Goal: Task Accomplishment & Management: Use online tool/utility

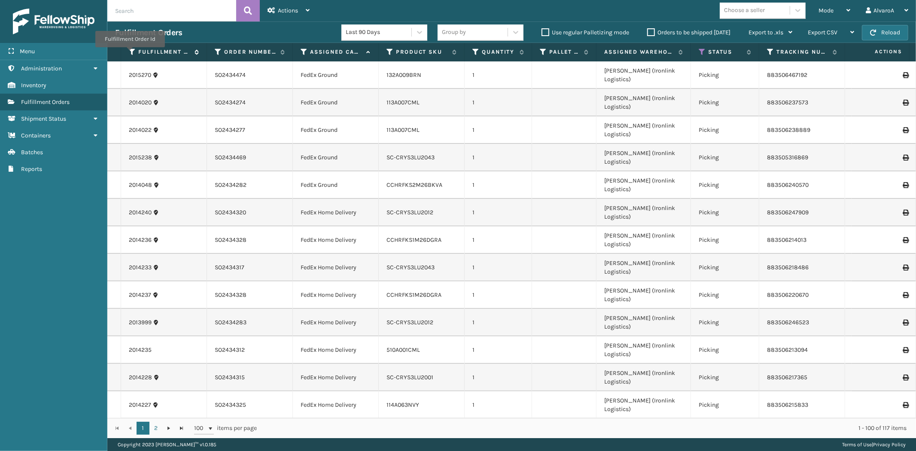
click at [130, 53] on icon at bounding box center [132, 52] width 7 height 8
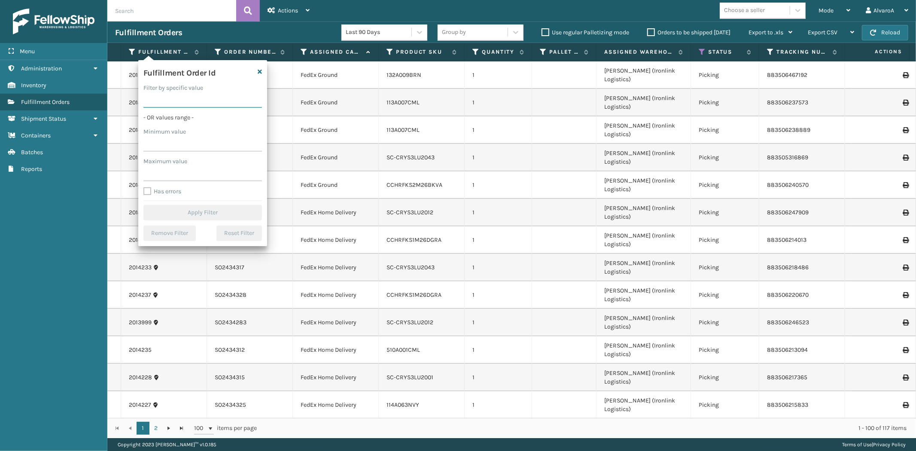
click at [155, 100] on input "Filter by specific value" at bounding box center [202, 99] width 118 height 15
paste input "2000324"
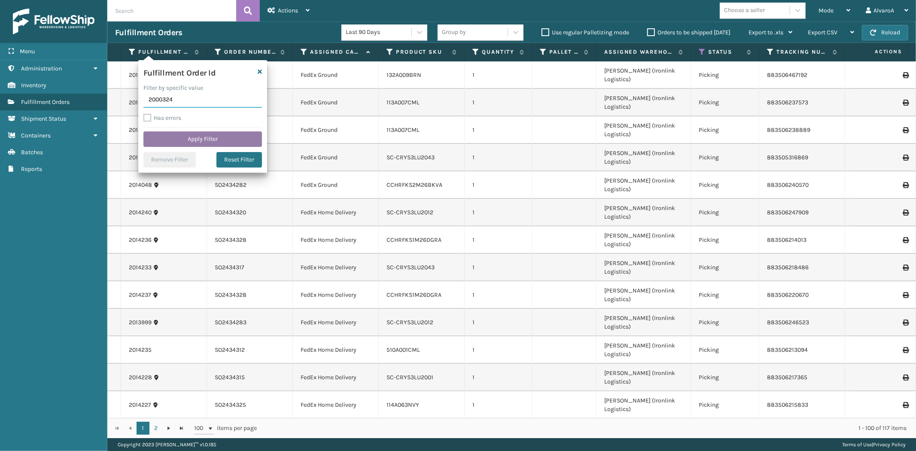
type input "2000324"
click at [195, 140] on button "Apply Filter" at bounding box center [202, 138] width 118 height 15
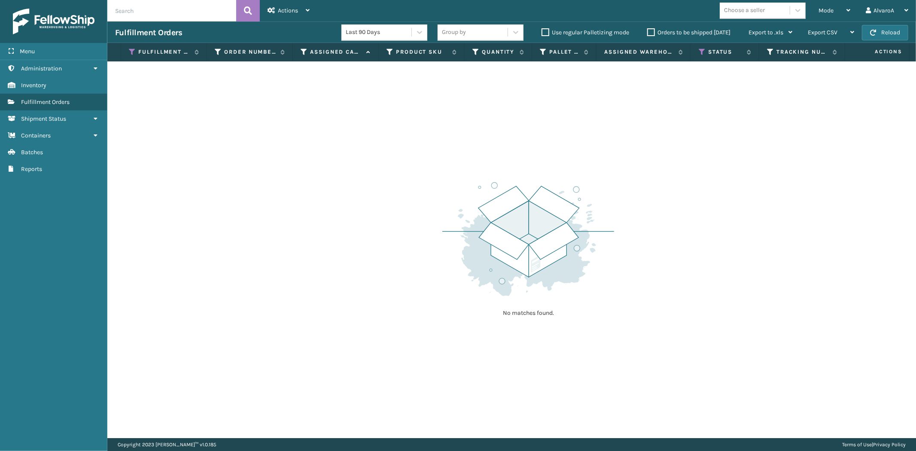
click at [698, 54] on th "Status" at bounding box center [725, 52] width 68 height 18
click at [700, 54] on icon at bounding box center [701, 52] width 7 height 8
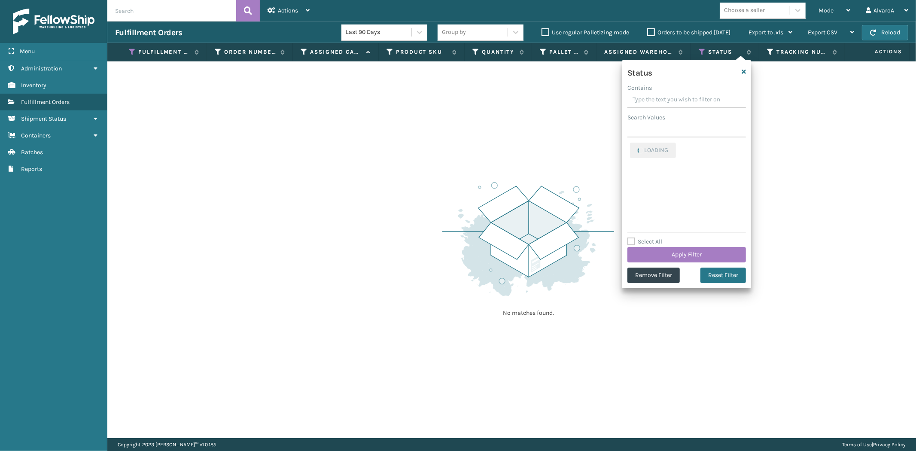
click at [632, 241] on label "Select All" at bounding box center [644, 241] width 35 height 7
click at [632, 237] on input "Select All" at bounding box center [691, 237] width 129 height 1
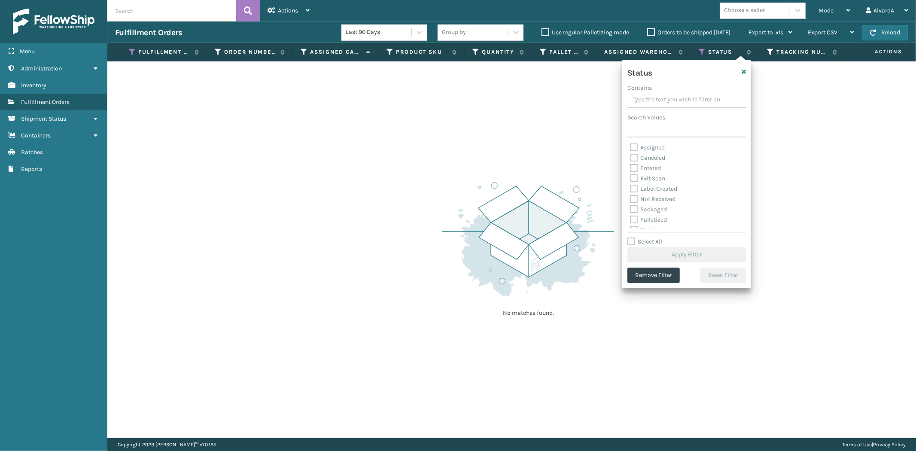
click at [632, 241] on label "Select All" at bounding box center [644, 241] width 35 height 7
click at [632, 237] on input "Select All" at bounding box center [691, 237] width 129 height 1
checkbox input "true"
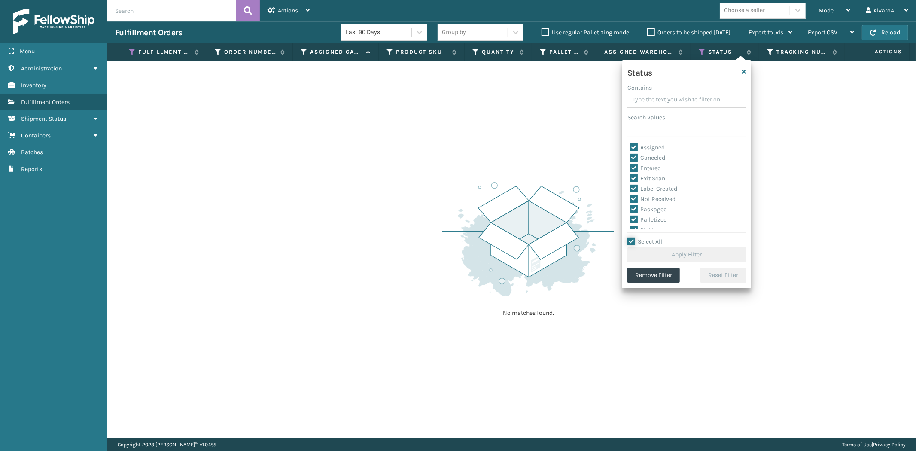
checkbox input "true"
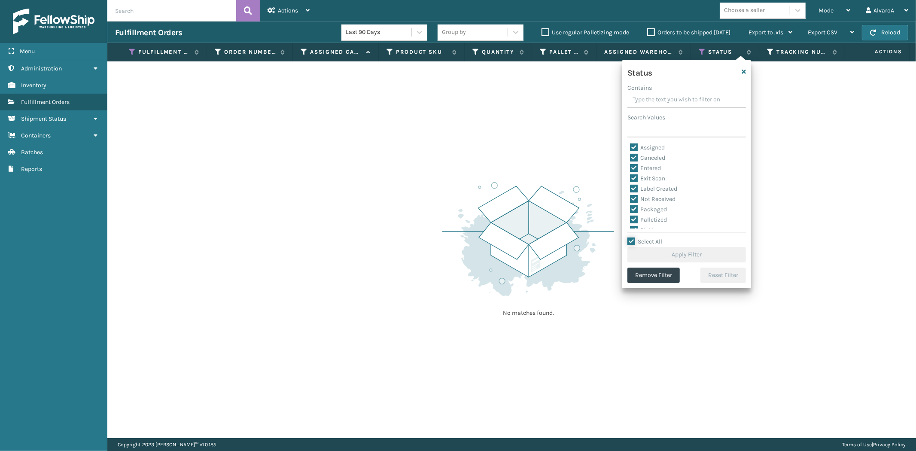
checkbox input "true"
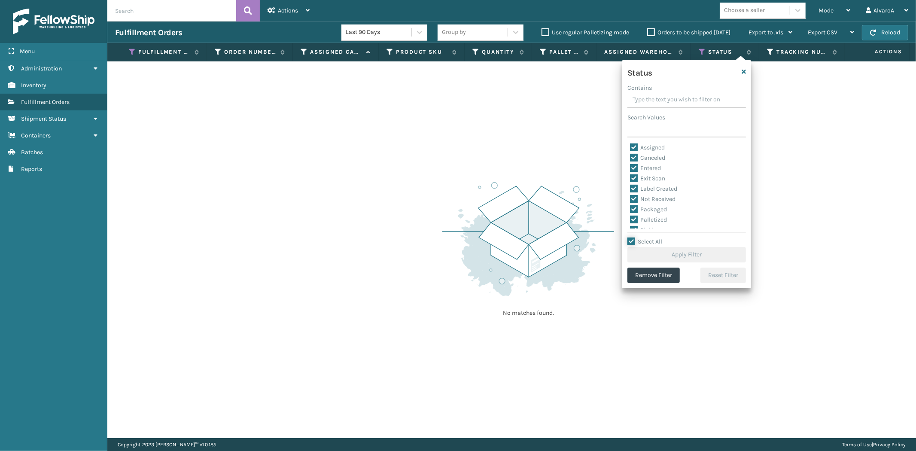
checkbox input "true"
click at [632, 251] on button "Apply Filter" at bounding box center [686, 254] width 118 height 15
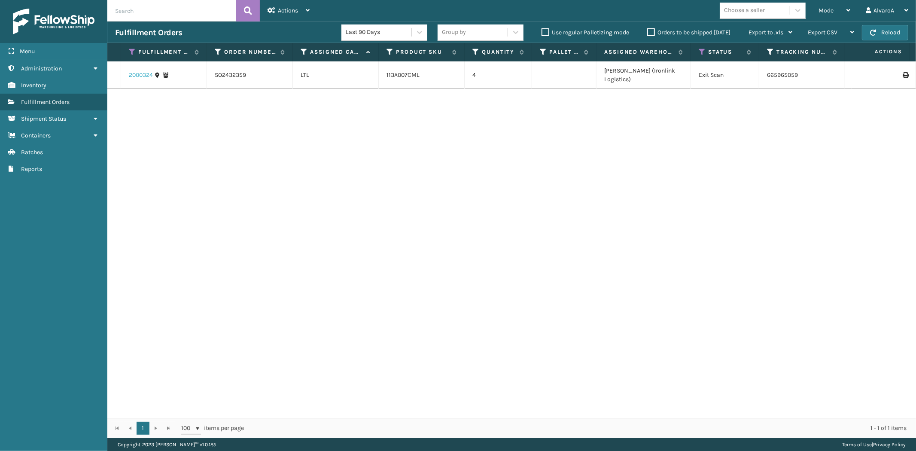
click at [146, 71] on link "2000324" at bounding box center [141, 75] width 24 height 9
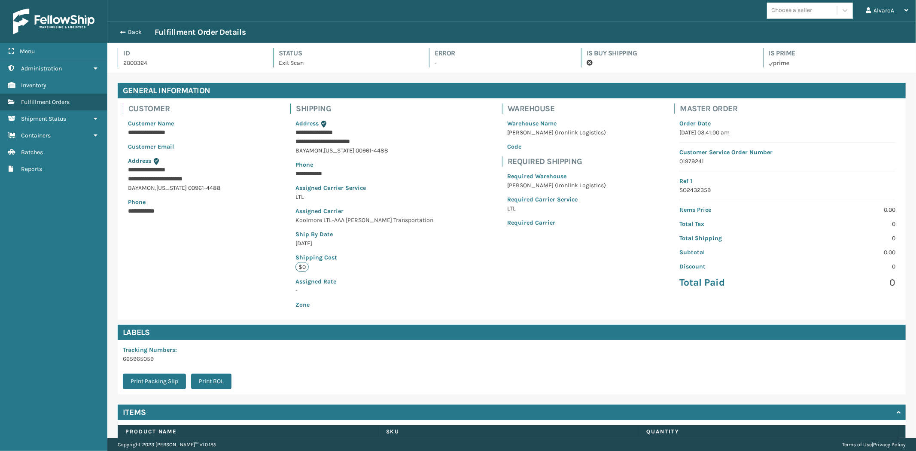
scroll to position [55, 0]
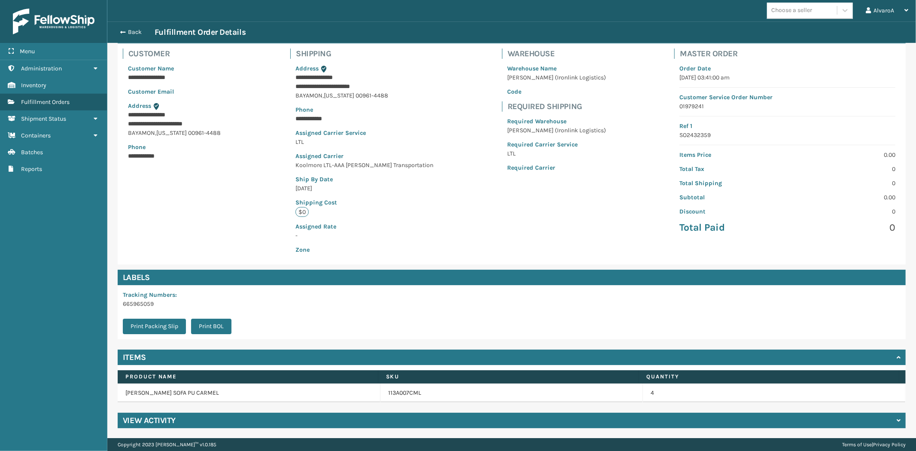
click at [166, 421] on h4 "View Activity" at bounding box center [149, 420] width 53 height 10
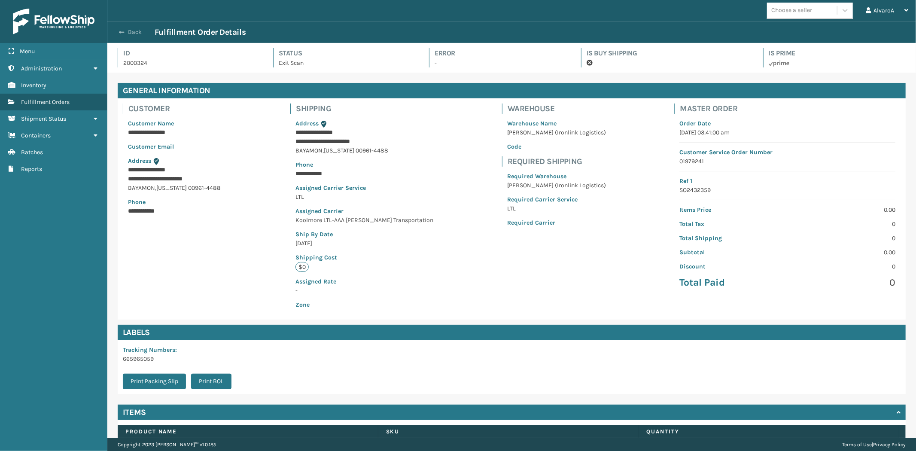
click at [127, 35] on button "Back" at bounding box center [134, 32] width 39 height 8
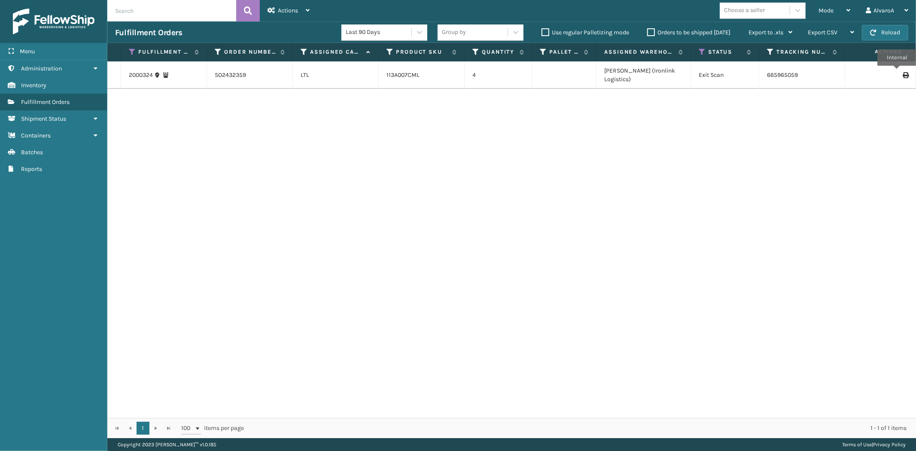
click at [902, 72] on icon at bounding box center [904, 75] width 5 height 6
click at [139, 71] on link "2000324" at bounding box center [141, 75] width 24 height 9
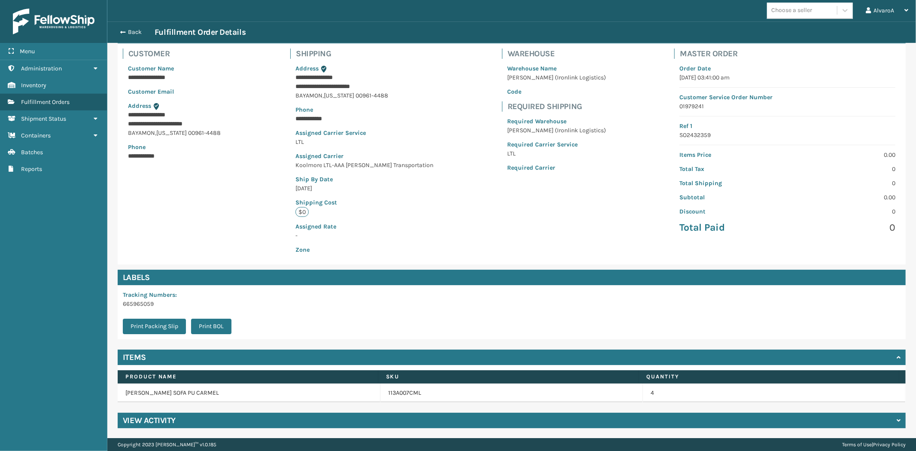
click at [176, 423] on div "View Activity" at bounding box center [512, 420] width 788 height 15
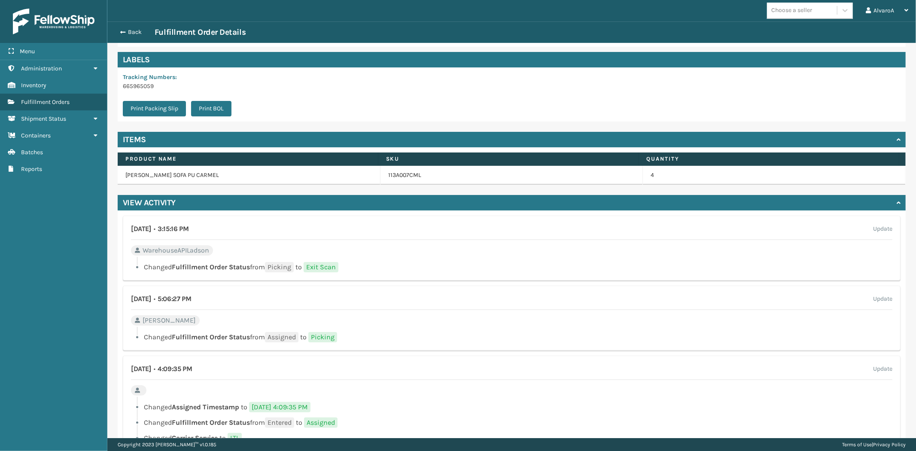
scroll to position [286, 0]
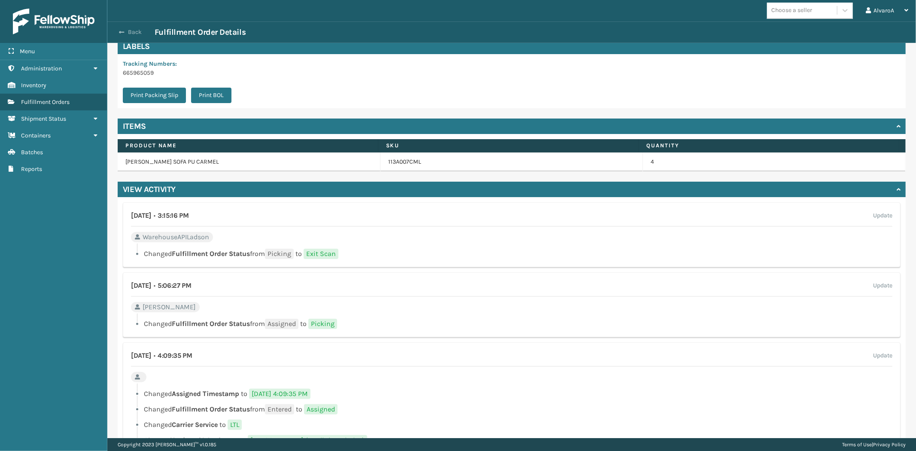
click at [122, 31] on span "button" at bounding box center [121, 32] width 5 height 6
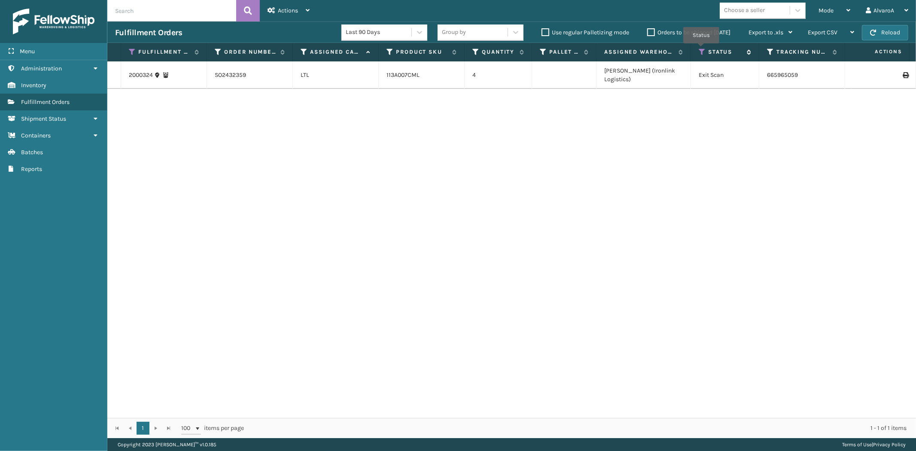
click at [701, 49] on icon at bounding box center [701, 52] width 7 height 8
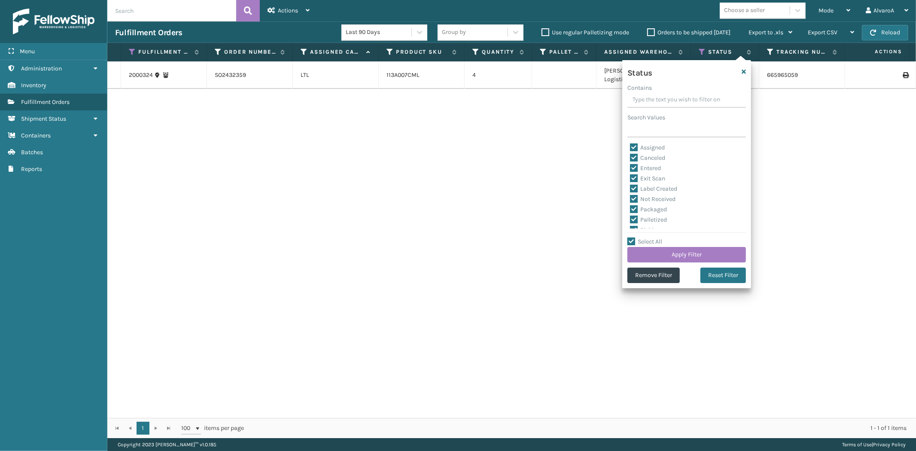
click at [632, 243] on label "Select All" at bounding box center [644, 241] width 35 height 7
click at [632, 237] on input "Select All" at bounding box center [691, 237] width 129 height 1
checkbox input "false"
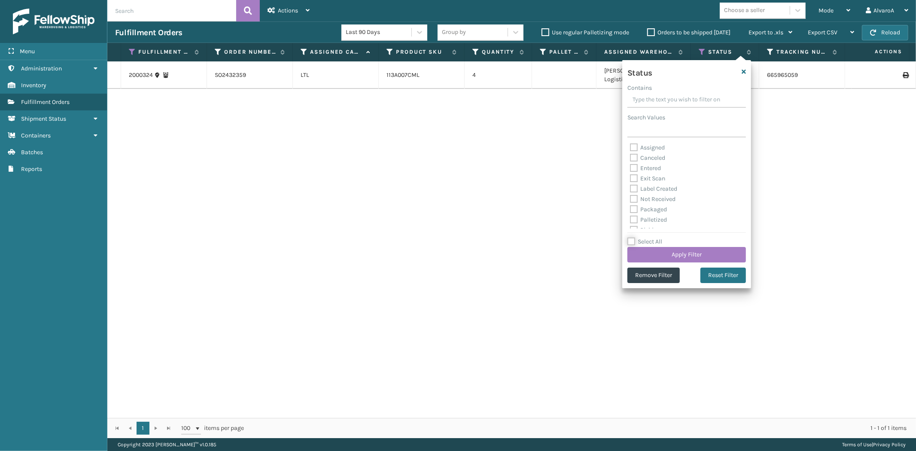
checkbox input "false"
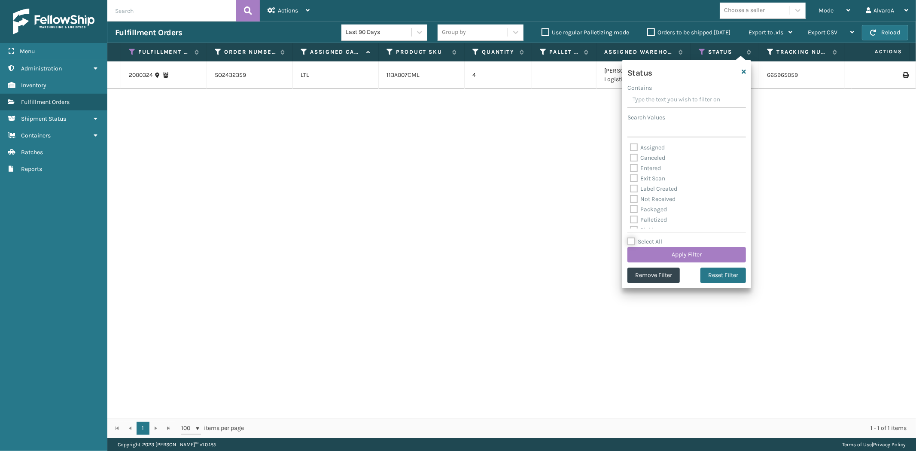
checkbox input "false"
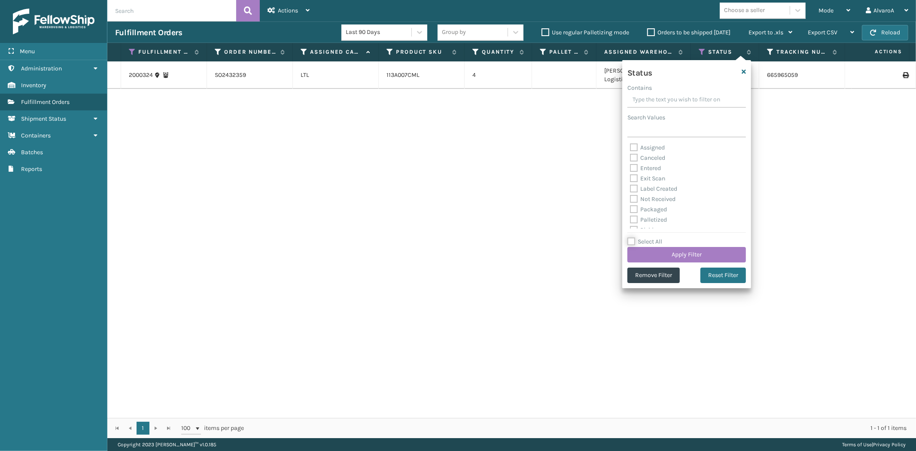
checkbox input "false"
click at [649, 182] on label "Picking" at bounding box center [645, 182] width 30 height 7
click at [630, 182] on input "Picking" at bounding box center [630, 180] width 0 height 6
checkbox input "true"
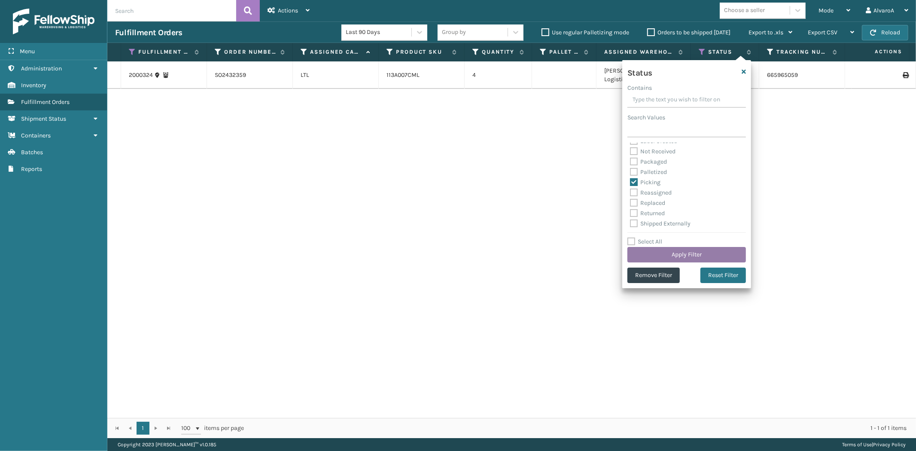
click at [647, 252] on button "Apply Filter" at bounding box center [686, 254] width 118 height 15
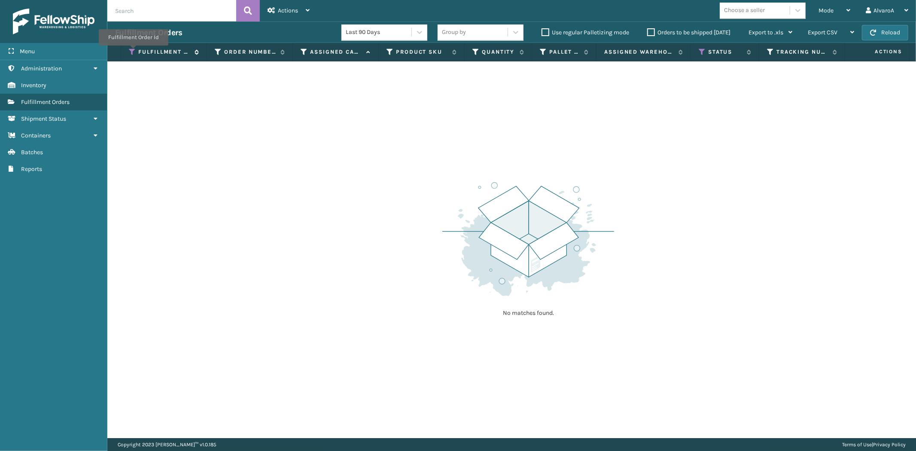
click at [133, 52] on icon at bounding box center [132, 52] width 7 height 8
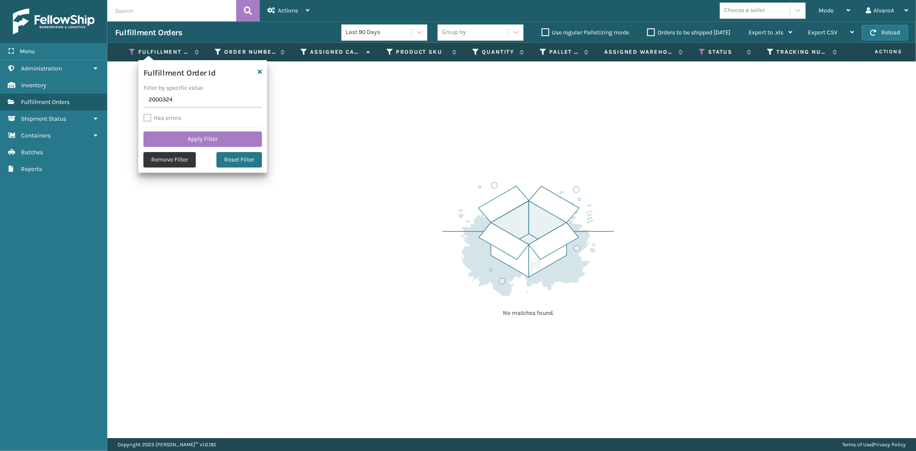
click at [160, 158] on button "Remove Filter" at bounding box center [169, 159] width 52 height 15
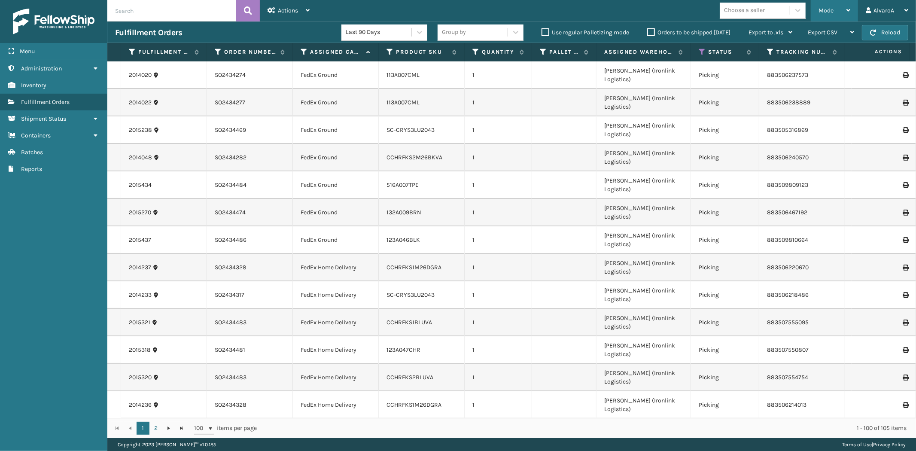
click at [826, 6] on div "Mode" at bounding box center [834, 10] width 32 height 21
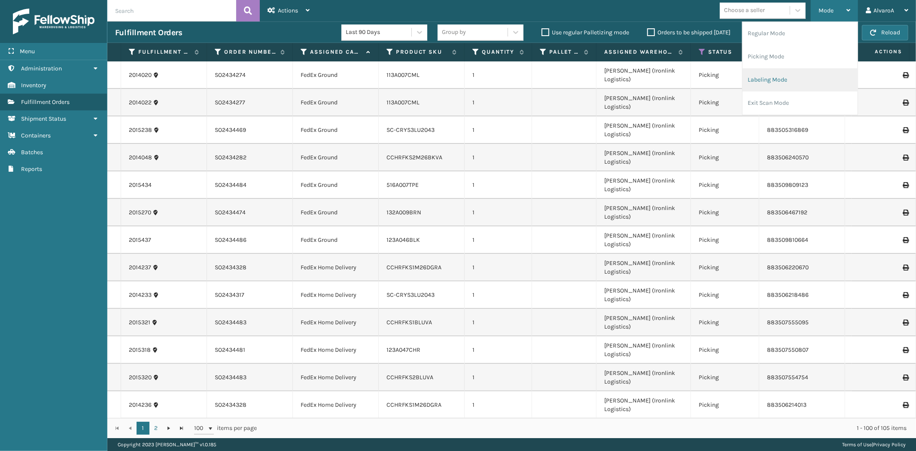
click at [774, 85] on li "Labeling Mode" at bounding box center [799, 79] width 115 height 23
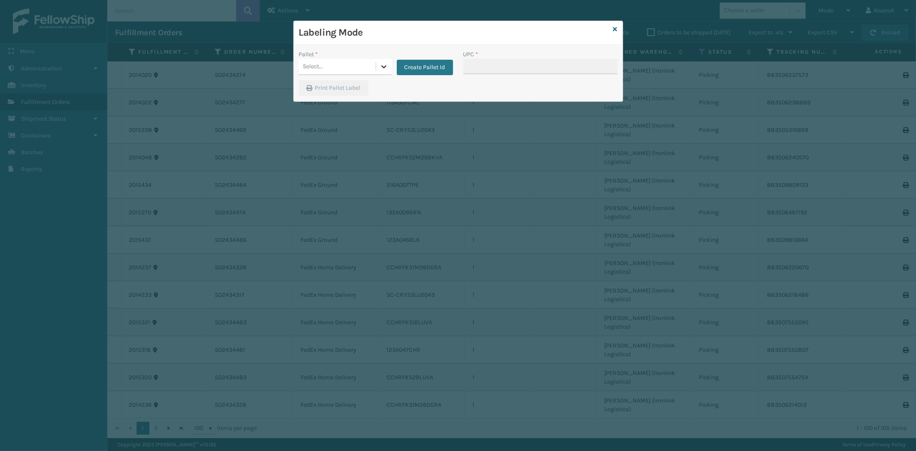
click at [382, 65] on icon at bounding box center [384, 66] width 9 height 9
click at [409, 68] on button "Create Pallet Id" at bounding box center [425, 67] width 56 height 15
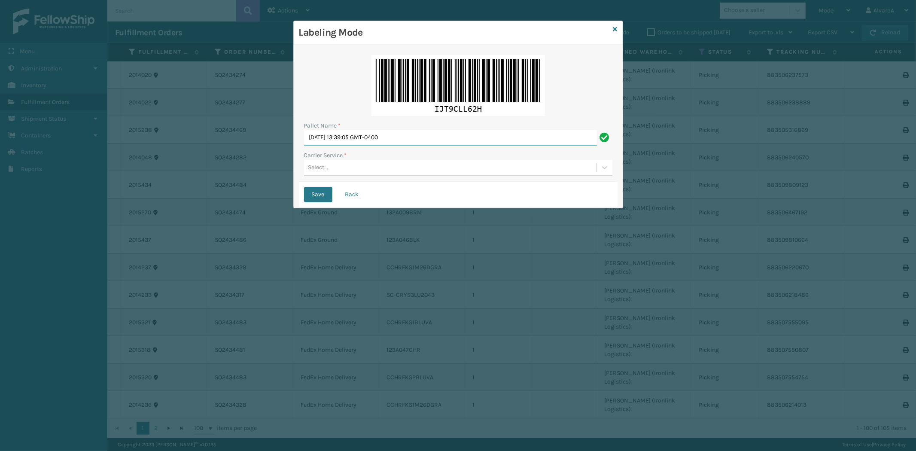
drag, startPoint x: 428, startPoint y: 144, endPoint x: 234, endPoint y: 175, distance: 196.1
click at [234, 175] on div "Labeling Mode Pallet Name * [DATE] 13:39:05 GMT-0400 Carrier Service * Select..…" at bounding box center [458, 225] width 916 height 451
type input "LPN 496100 #1"
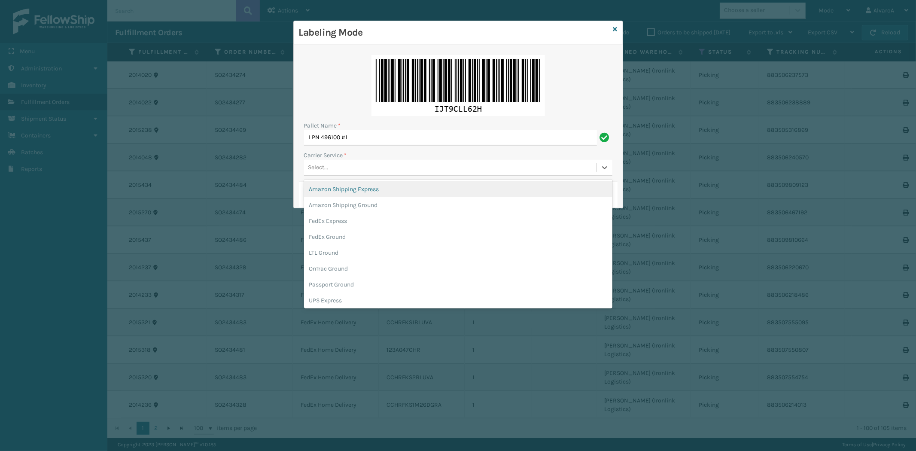
click at [344, 168] on div "Select..." at bounding box center [450, 168] width 292 height 14
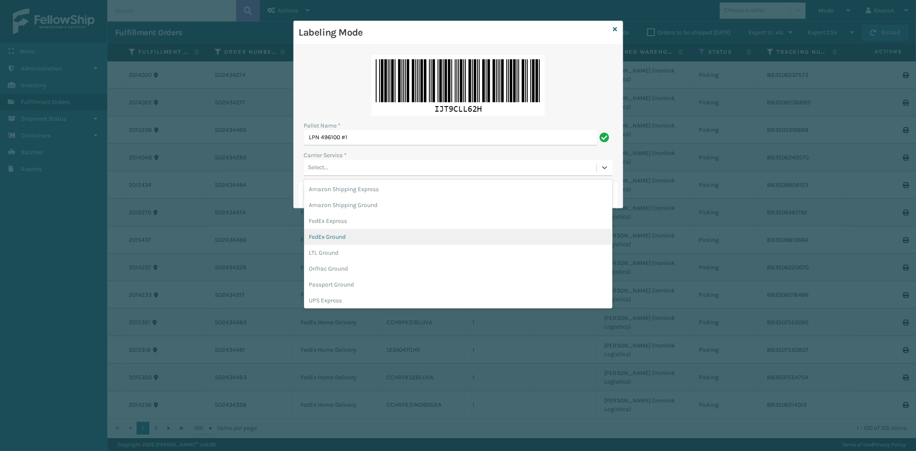
click at [358, 239] on div "FedEx Ground" at bounding box center [458, 237] width 308 height 16
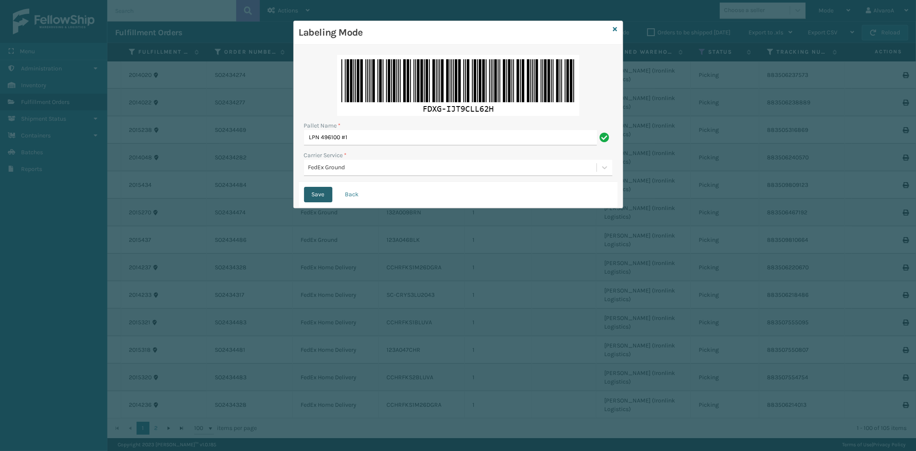
click at [324, 193] on button "Save" at bounding box center [318, 194] width 28 height 15
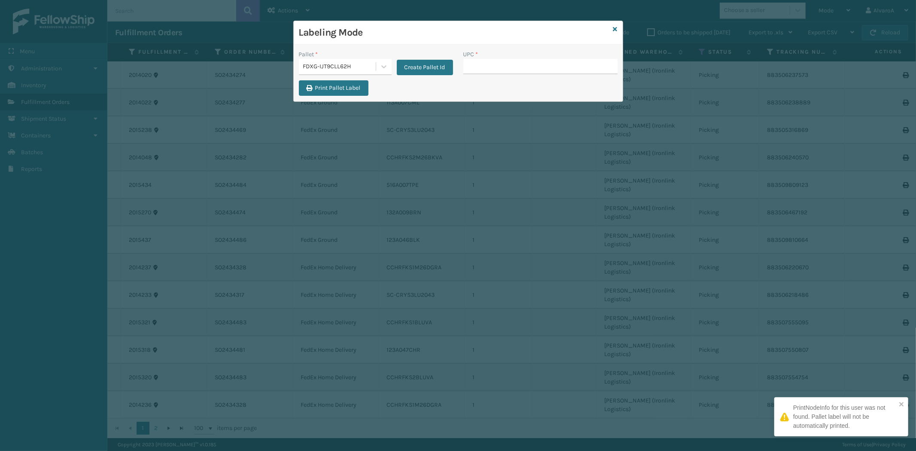
click at [504, 69] on input "UPC *" at bounding box center [540, 66] width 154 height 15
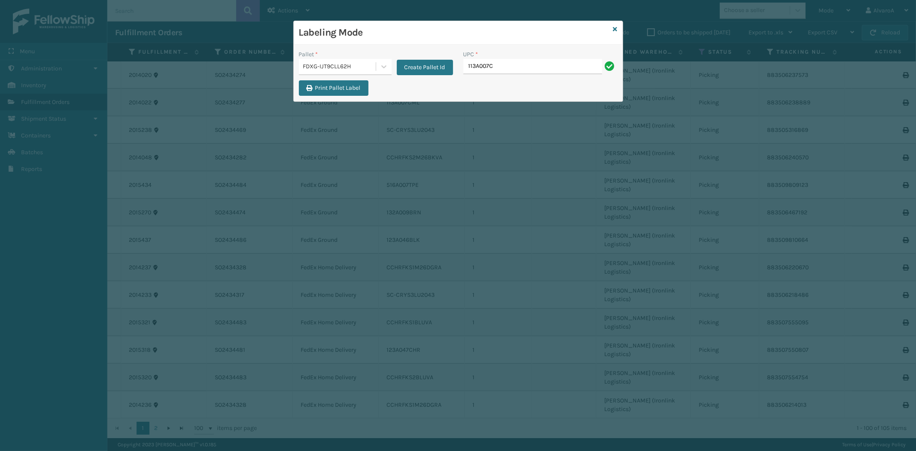
type input "113A007CML"
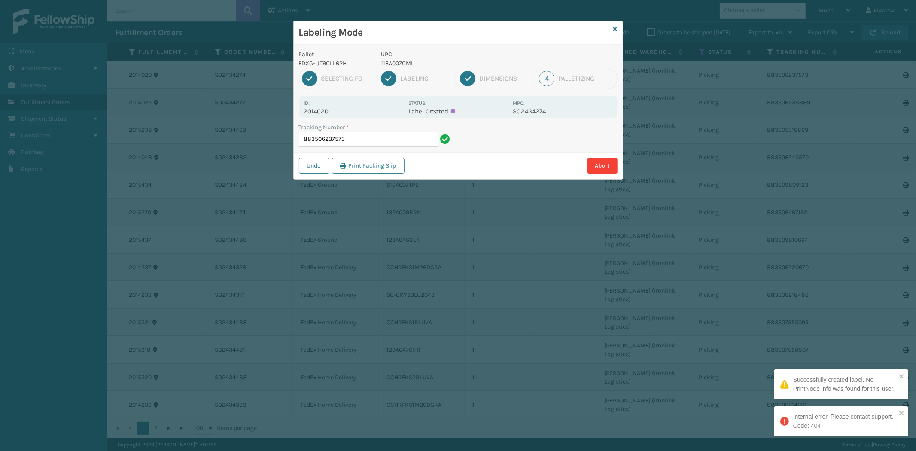
type input "883506237573"
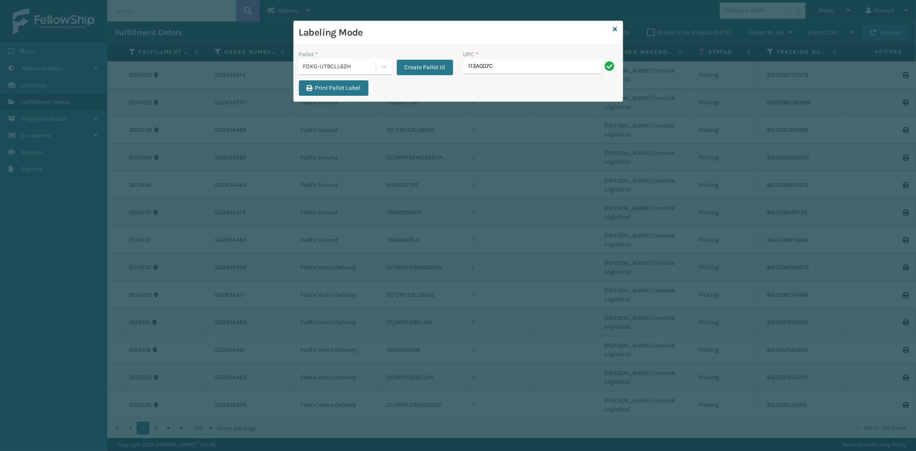
type input "113A007CML"
type input "114A063NVY"
type input "132A009BRN"
type input "510A001CML"
type input "CCHRFKS1M26DGRA"
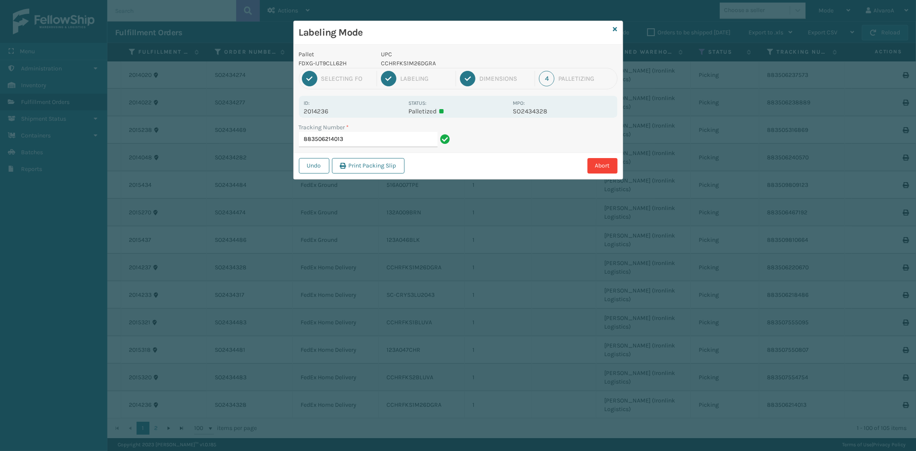
type input "883506214013C"
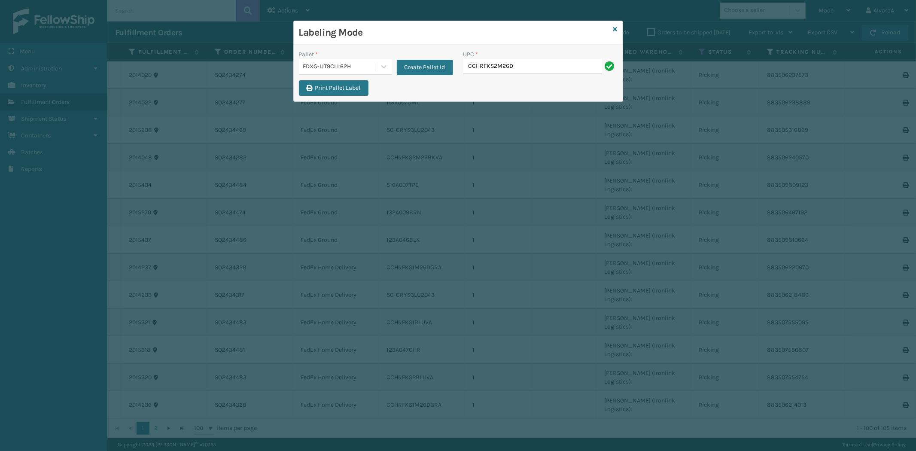
type input "CCHRFKS2M26DGRA"
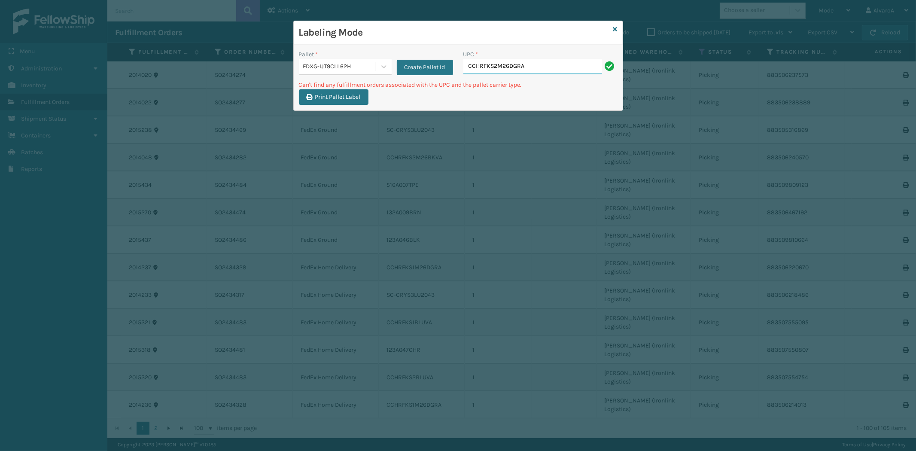
drag, startPoint x: 542, startPoint y: 67, endPoint x: 496, endPoint y: 77, distance: 47.6
click at [496, 77] on div "UPC * CCHRFKS2M26DGRA" at bounding box center [540, 65] width 164 height 30
click at [540, 64] on input "CCHRFKS2M26DGRA" at bounding box center [532, 66] width 139 height 15
drag, startPoint x: 540, startPoint y: 64, endPoint x: 443, endPoint y: 69, distance: 97.6
click at [443, 69] on div "Pallet * FDXG-IJT9CLL62H Create Pallet Id UPC * CCHRFKS2M26DGRA" at bounding box center [458, 65] width 329 height 30
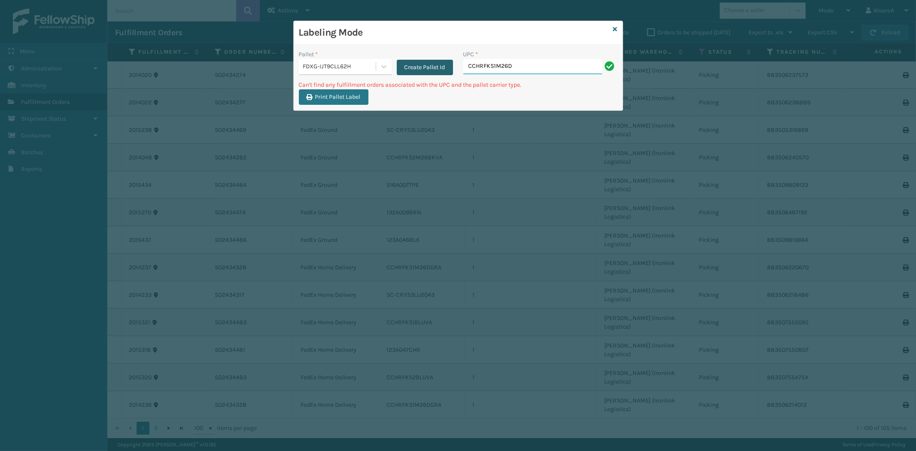
type input "CCHRFKS1M26DGRA"
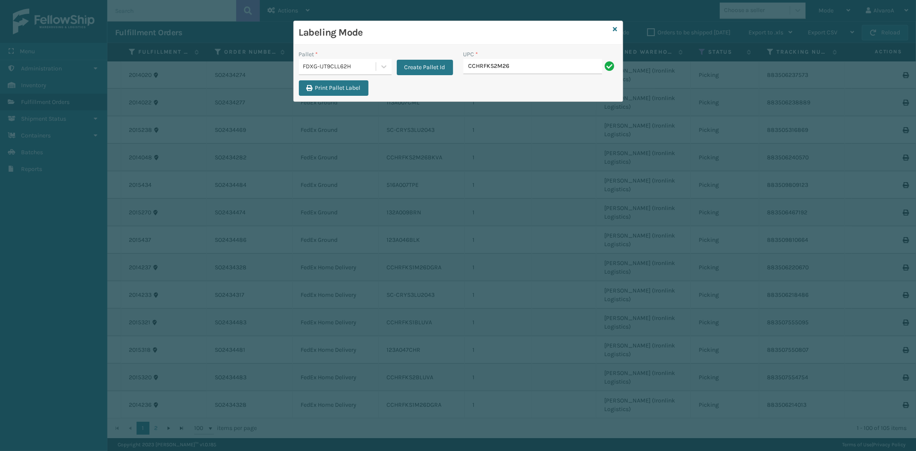
type input "CCHRFKS2M26BKVA"
type input "SC-CRYS3LU2001"
type input "SC-CRYS3LU2012"
type input "SC-CRYS3LU2043"
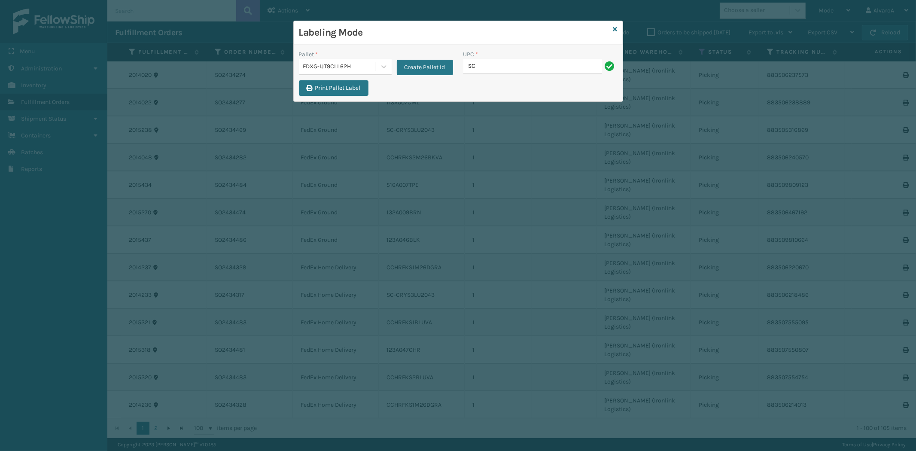
type input "SC-CRYS3LU2043"
click at [615, 27] on div "Labeling Mode Pallet * FDXG-IJT9CLL62H Create Pallet Id UPC * Print Pallet Label" at bounding box center [458, 61] width 330 height 81
click at [615, 27] on icon at bounding box center [615, 29] width 4 height 6
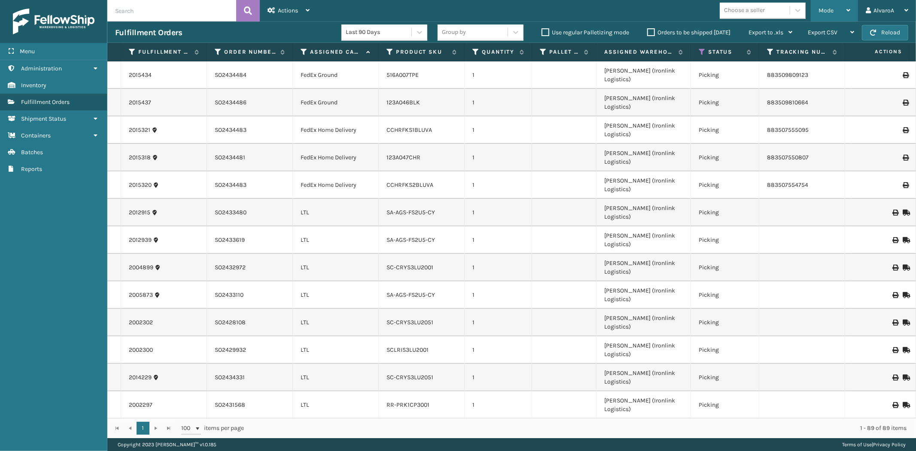
click at [842, 16] on div "Mode" at bounding box center [834, 10] width 32 height 21
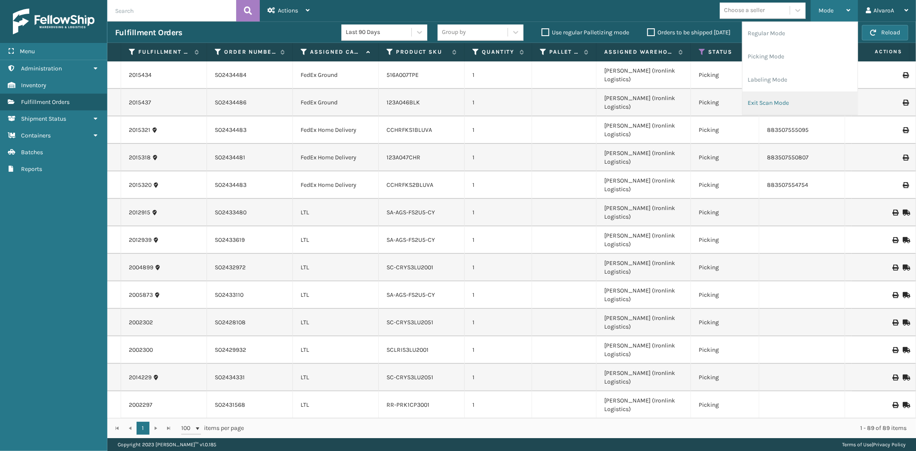
click at [766, 99] on li "Exit Scan Mode" at bounding box center [799, 102] width 115 height 23
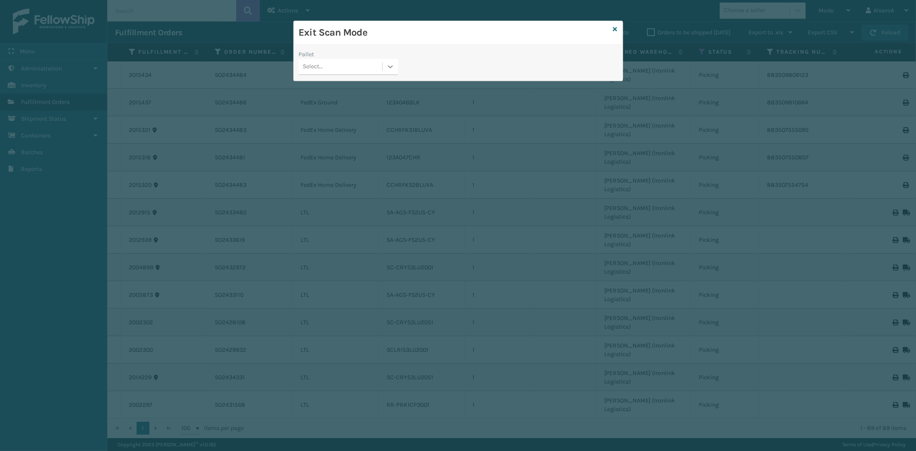
click at [383, 67] on div at bounding box center [390, 66] width 15 height 15
click at [312, 118] on div "FDXG-IJT9CLL62H" at bounding box center [348, 120] width 99 height 16
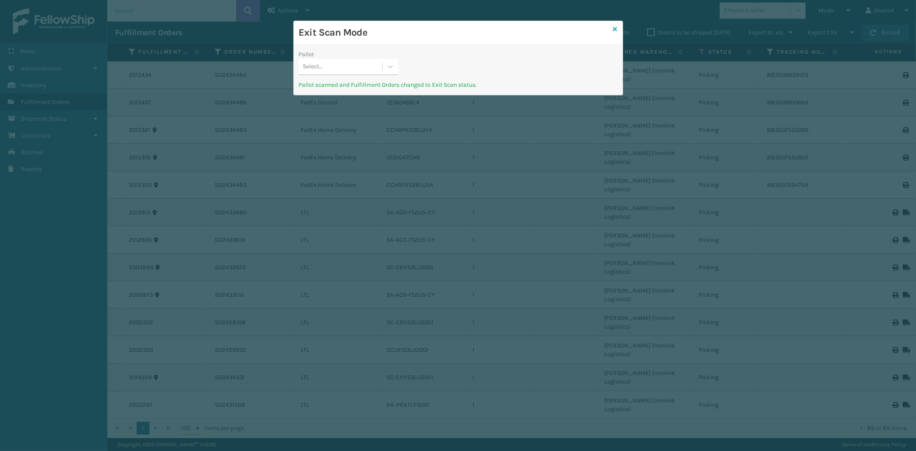
click at [615, 28] on icon at bounding box center [615, 29] width 4 height 6
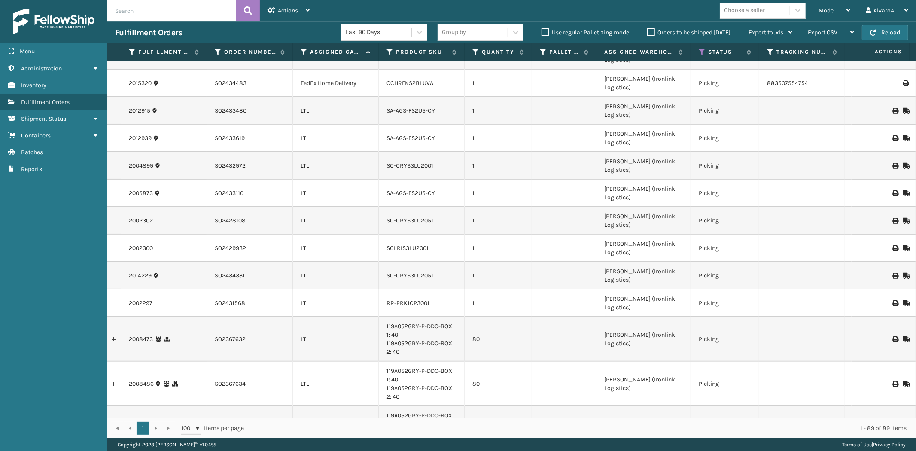
scroll to position [0, 0]
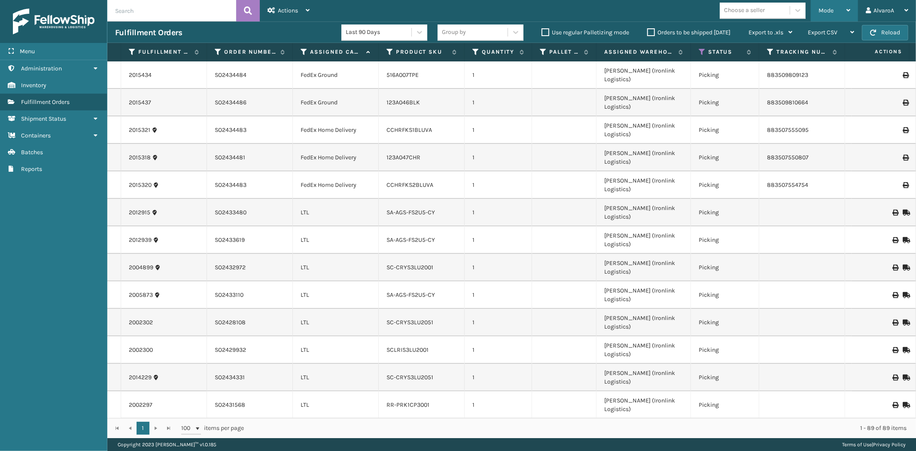
click at [825, 5] on div "Mode" at bounding box center [834, 10] width 32 height 21
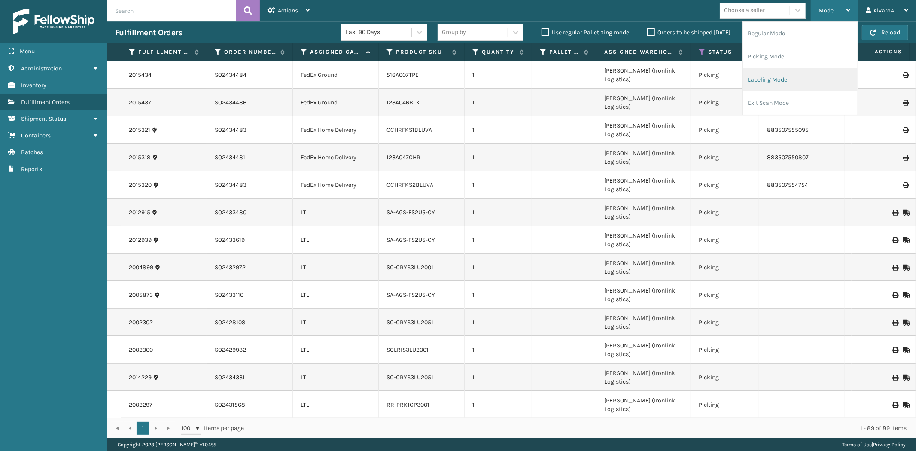
click at [775, 79] on li "Labeling Mode" at bounding box center [799, 79] width 115 height 23
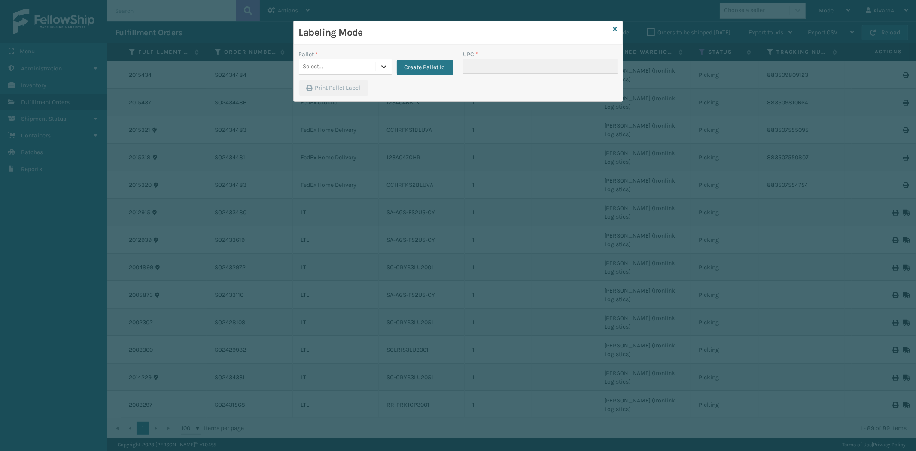
click at [383, 62] on div at bounding box center [383, 66] width 15 height 15
click at [428, 70] on button "Create Pallet Id" at bounding box center [425, 67] width 56 height 15
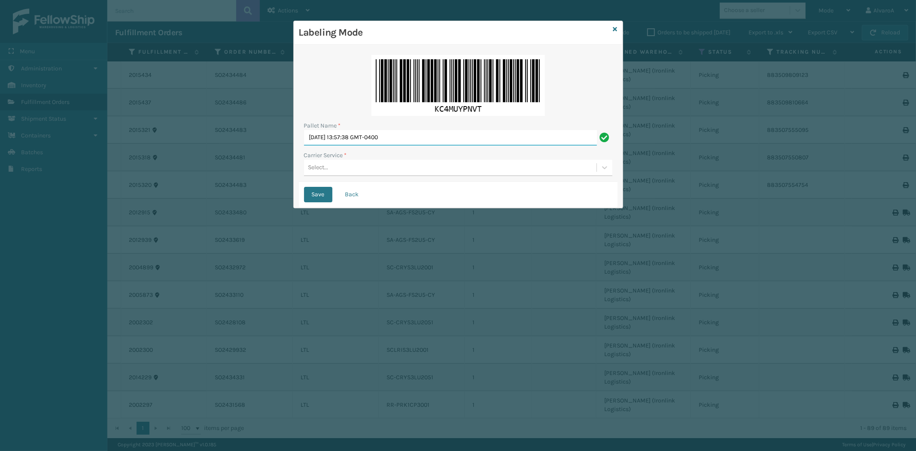
drag, startPoint x: 428, startPoint y: 135, endPoint x: 242, endPoint y: 178, distance: 191.2
click at [245, 177] on div "Labeling Mode Pallet Name * [DATE] 13:57:38 GMT-0400 Carrier Service * Select..…" at bounding box center [458, 225] width 916 height 451
type input "LPN 496099 #1"
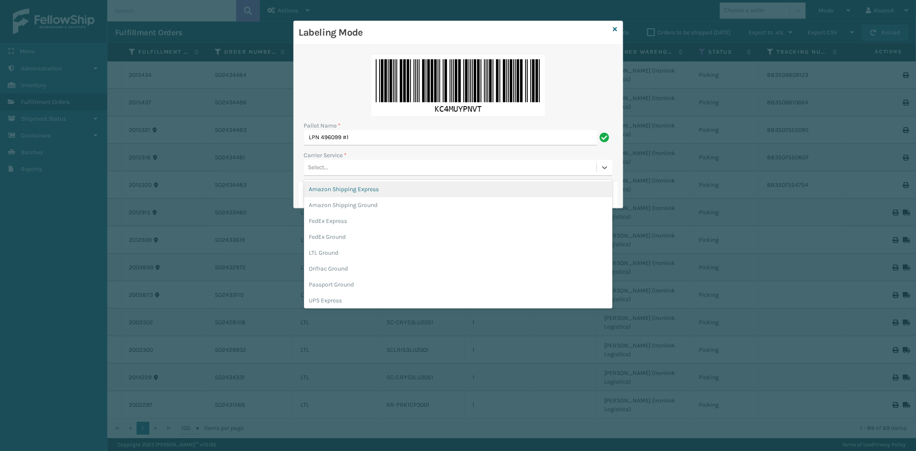
click at [342, 168] on div "Select..." at bounding box center [450, 168] width 292 height 14
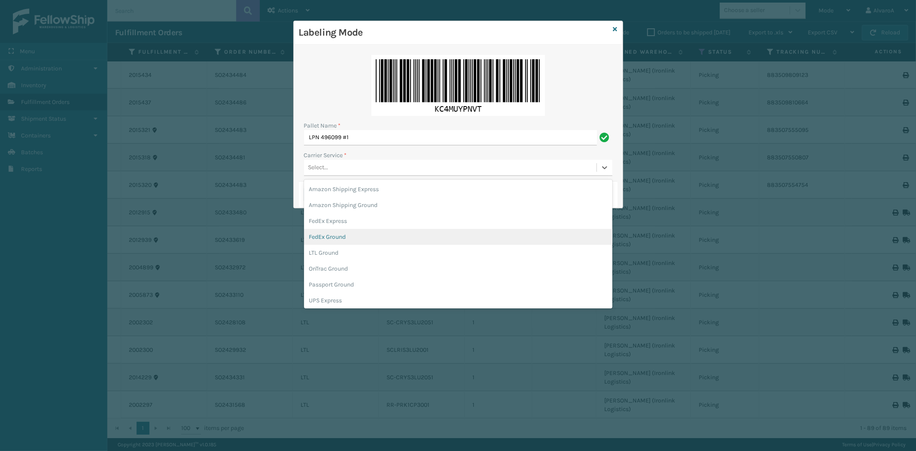
click at [335, 236] on div "FedEx Ground" at bounding box center [458, 237] width 308 height 16
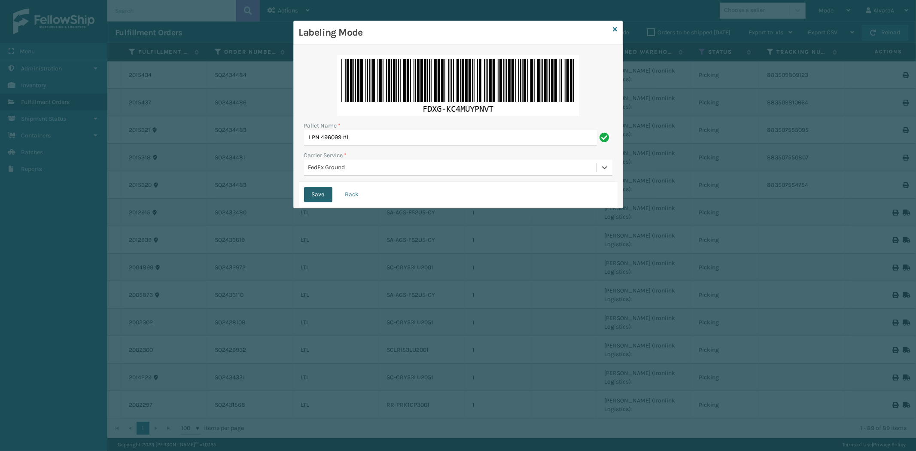
click at [320, 194] on button "Save" at bounding box center [318, 194] width 28 height 15
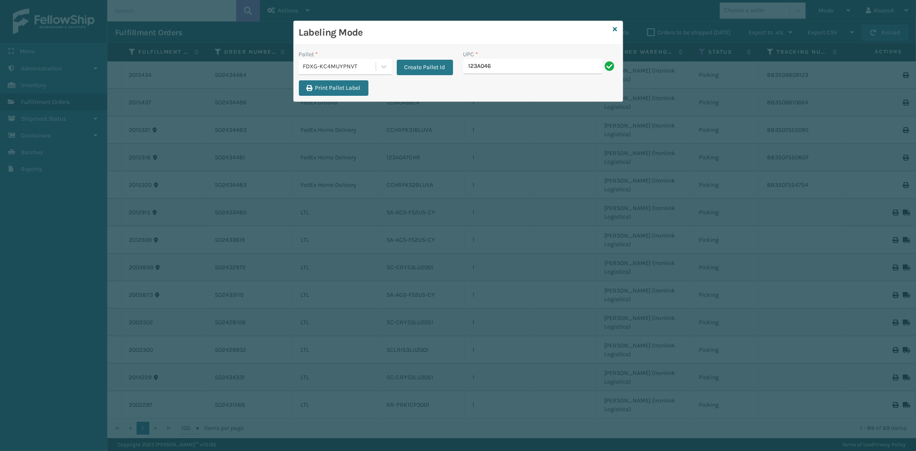
type input "123a046blk"
type input "123A047CHR"
type input "516A007TPE"
type input "CCHRFKS1BLUVA"
type input "CCHRFKS2BLUVA"
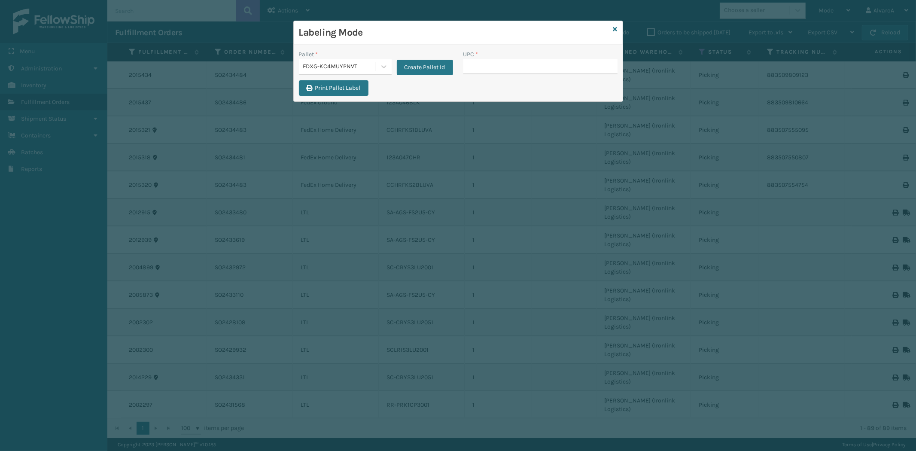
click at [619, 27] on div "Labeling Mode" at bounding box center [458, 33] width 329 height 24
click at [614, 29] on icon at bounding box center [615, 29] width 4 height 6
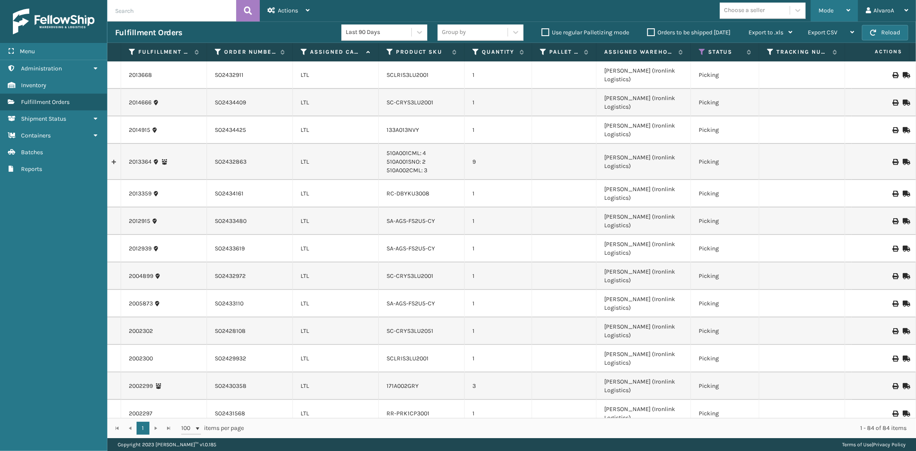
click at [827, 10] on span "Mode" at bounding box center [825, 10] width 15 height 7
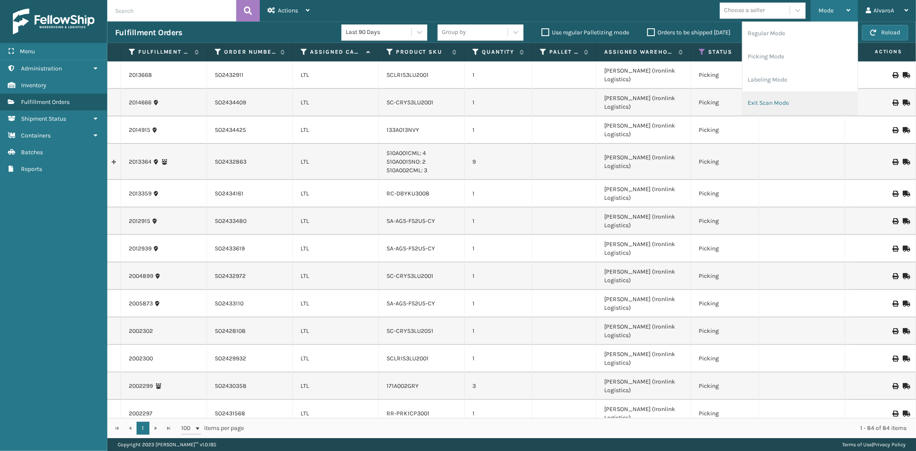
click at [785, 102] on li "Exit Scan Mode" at bounding box center [799, 102] width 115 height 23
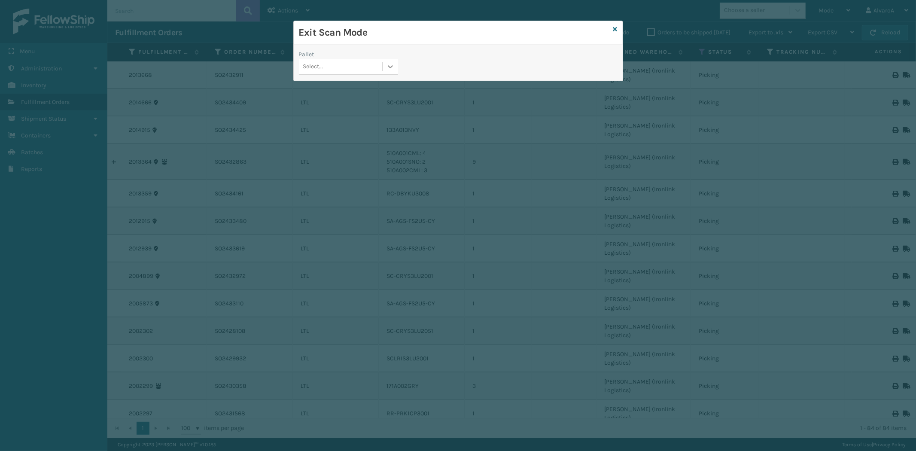
click at [396, 70] on div at bounding box center [390, 66] width 15 height 15
click at [366, 118] on div "FDXG-KC4MUYPNVT" at bounding box center [348, 120] width 99 height 16
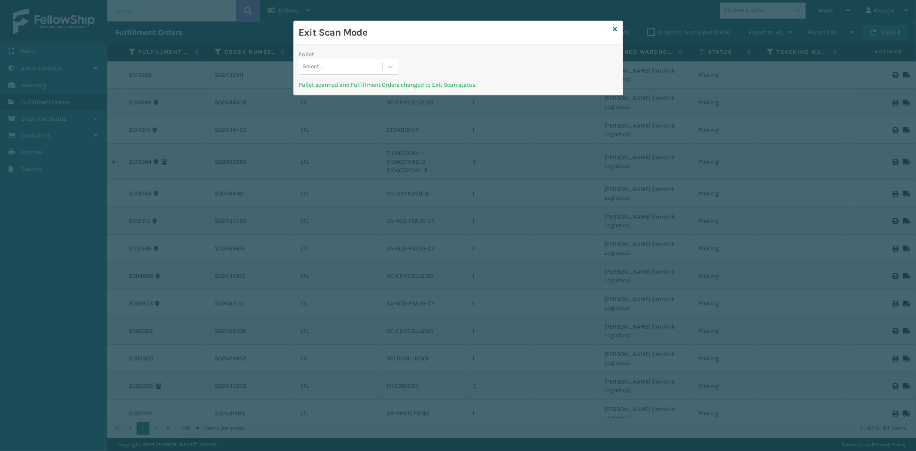
click at [382, 68] on div "Select..." at bounding box center [340, 67] width 83 height 14
click at [618, 29] on div "Exit Scan Mode" at bounding box center [458, 33] width 329 height 24
click at [616, 31] on div "Exit Scan Mode Pallet Select... Pallet scanned and Fulfillment Orders changed t…" at bounding box center [458, 58] width 330 height 75
click at [616, 31] on icon at bounding box center [615, 29] width 4 height 6
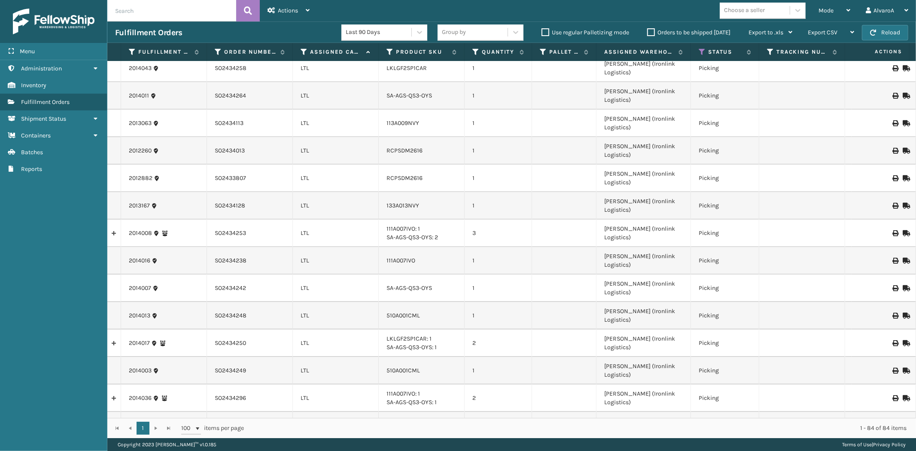
scroll to position [1503, 0]
click at [649, 32] on label "Orders to be shipped [DATE]" at bounding box center [688, 32] width 83 height 7
click at [647, 32] on input "Orders to be shipped [DATE]" at bounding box center [647, 30] width 0 height 6
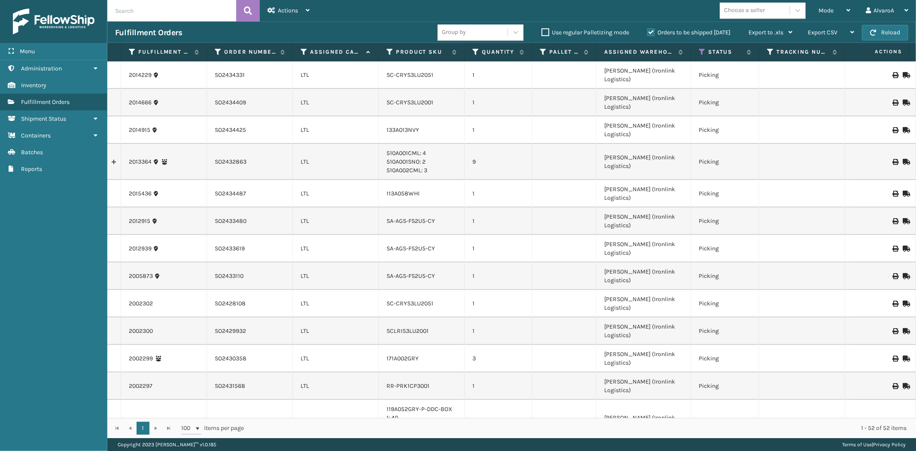
click at [649, 32] on label "Orders to be shipped [DATE]" at bounding box center [688, 32] width 83 height 7
click at [647, 32] on input "Orders to be shipped [DATE]" at bounding box center [647, 30] width 0 height 6
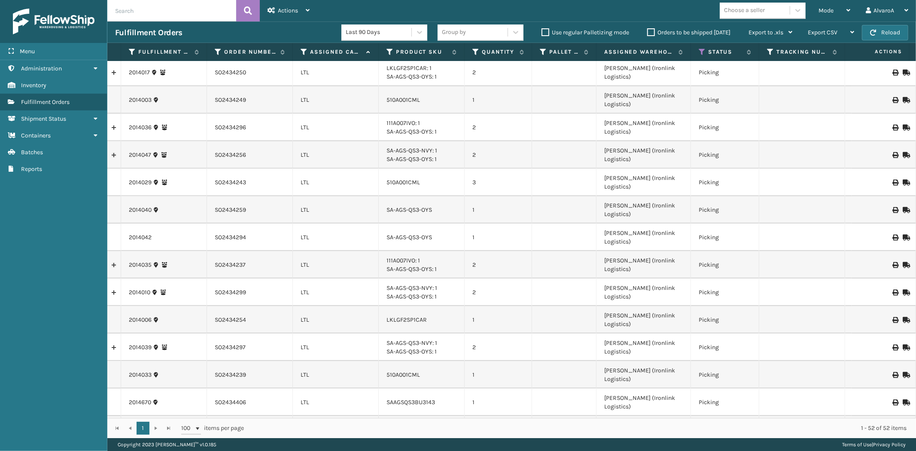
scroll to position [907, 0]
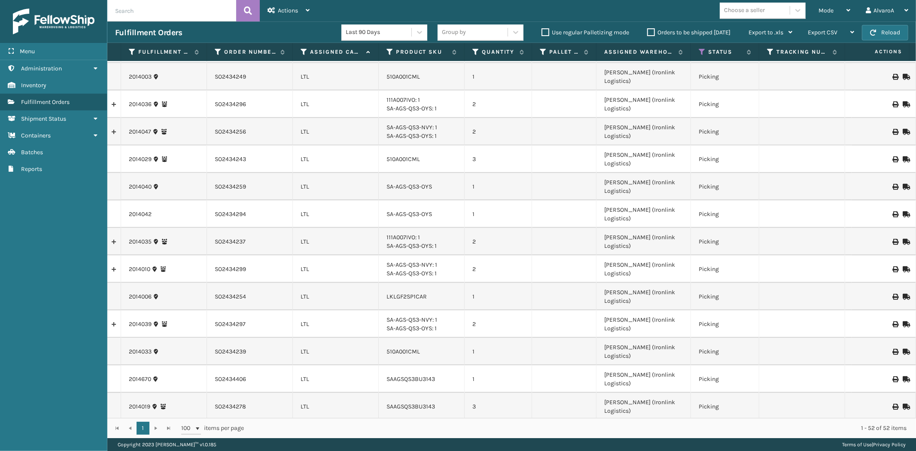
click at [650, 27] on div "Orders to be shipped [DATE]" at bounding box center [689, 32] width 101 height 10
click at [650, 32] on label "Orders to be shipped [DATE]" at bounding box center [688, 32] width 83 height 7
click at [647, 32] on input "Orders to be shipped [DATE]" at bounding box center [647, 30] width 0 height 6
click at [649, 30] on label "Orders to be shipped [DATE]" at bounding box center [688, 32] width 83 height 7
click at [647, 30] on input "Orders to be shipped [DATE]" at bounding box center [647, 30] width 0 height 6
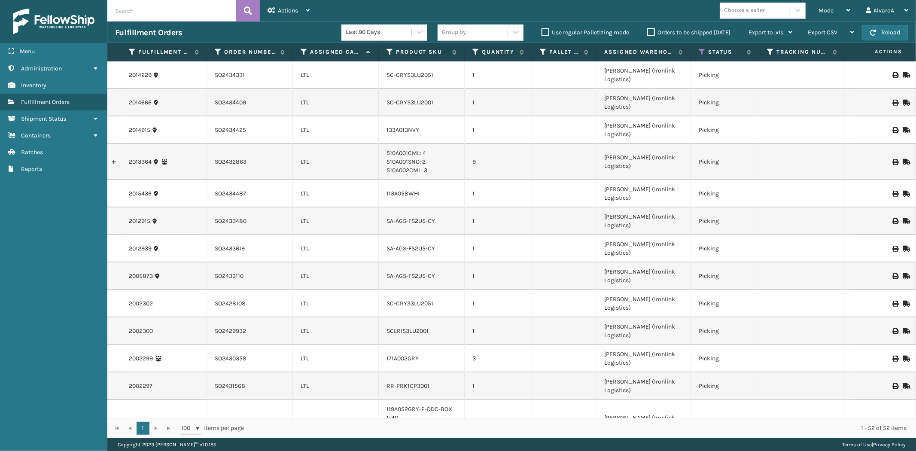
click at [342, 49] on label "Assigned Carrier Service" at bounding box center [336, 52] width 52 height 8
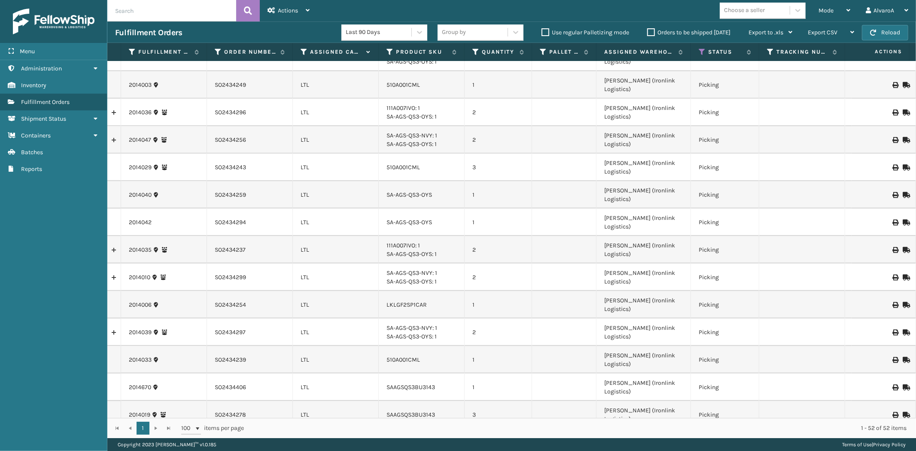
scroll to position [907, 0]
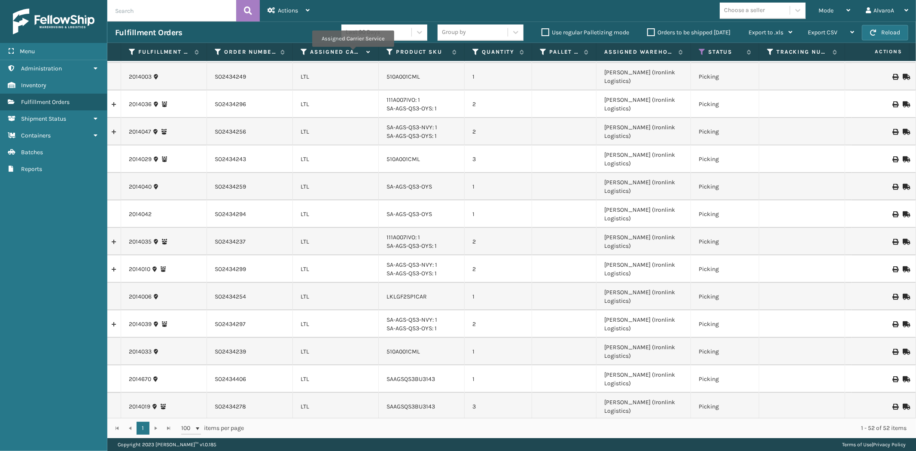
click at [352, 53] on label "Assigned Carrier Service" at bounding box center [336, 52] width 52 height 8
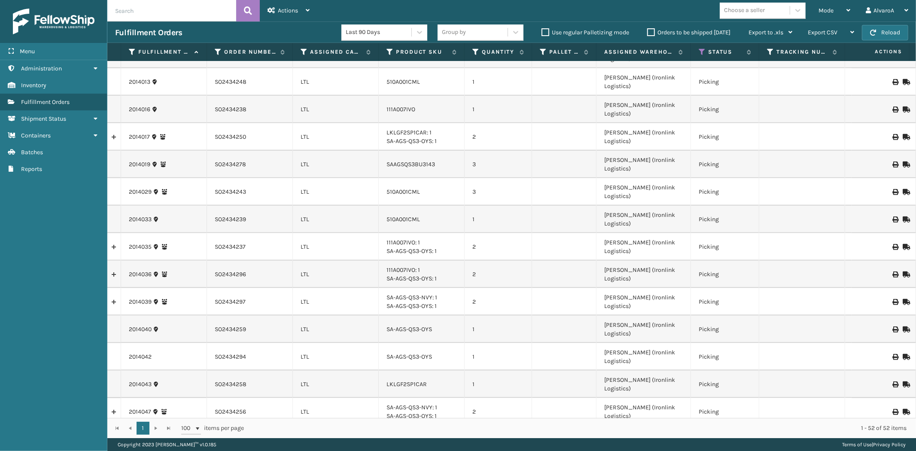
scroll to position [907, 0]
